Goal: Use online tool/utility: Utilize a website feature to perform a specific function

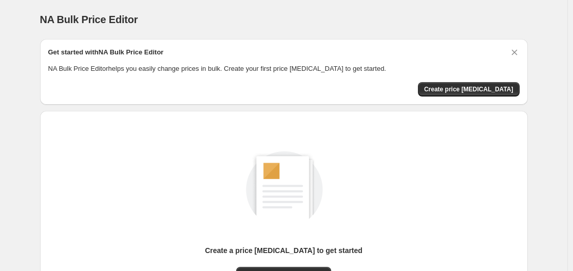
scroll to position [113, 0]
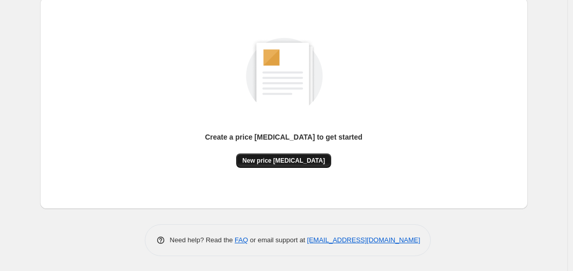
click at [268, 167] on button "New price change job" at bounding box center [283, 160] width 95 height 14
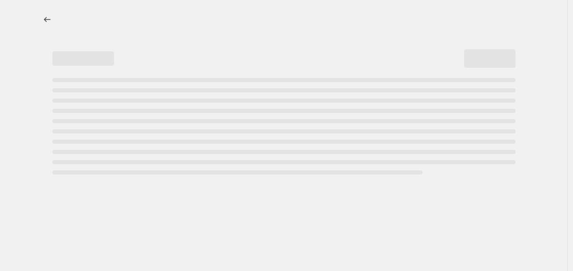
select select "percentage"
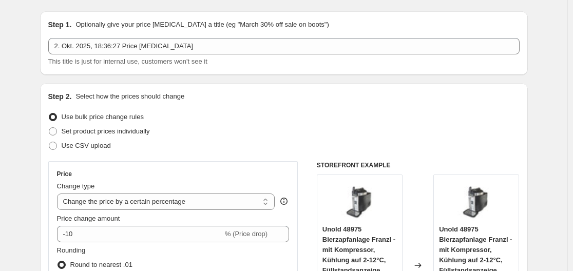
scroll to position [171, 0]
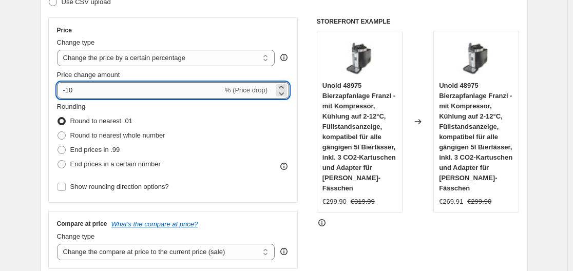
click at [161, 98] on input "-10" at bounding box center [140, 90] width 166 height 16
type input "-1"
type input "-35"
drag, startPoint x: 27, startPoint y: 89, endPoint x: 187, endPoint y: 139, distance: 167.3
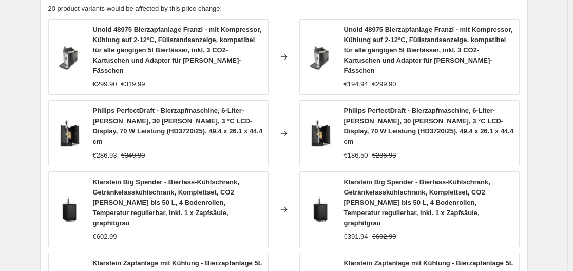
scroll to position [833, 0]
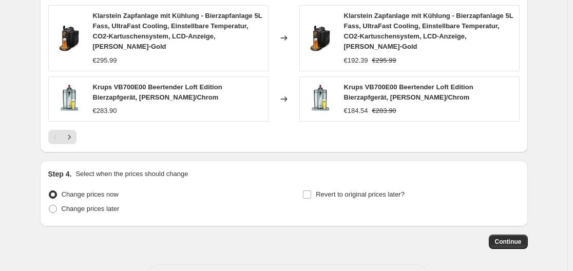
click at [514, 238] on span "Continue" at bounding box center [508, 242] width 27 height 8
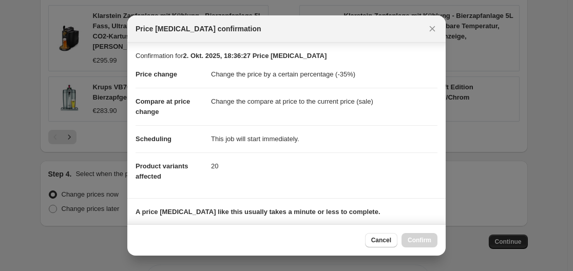
scroll to position [161, 0]
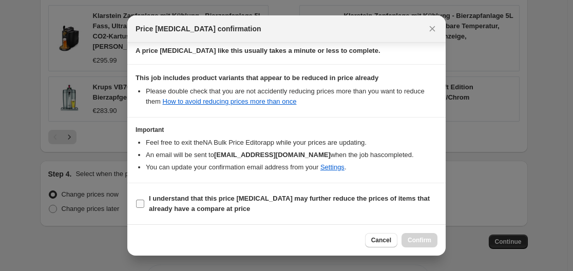
click at [140, 201] on input "I understand that this price change job may further reduce the prices of items …" at bounding box center [140, 204] width 8 height 8
checkbox input "true"
click at [423, 234] on button "Confirm" at bounding box center [419, 240] width 36 height 14
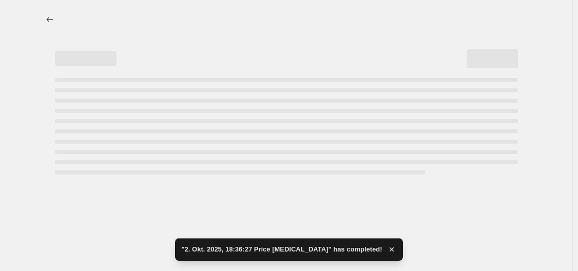
select select "percentage"
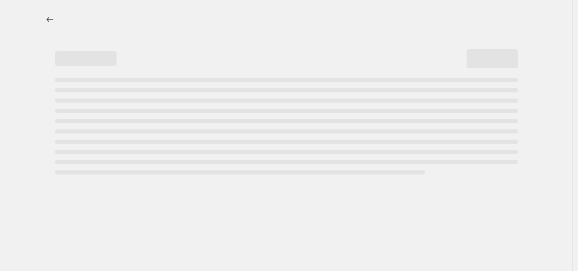
select select "percentage"
